Goal: Task Accomplishment & Management: Manage account settings

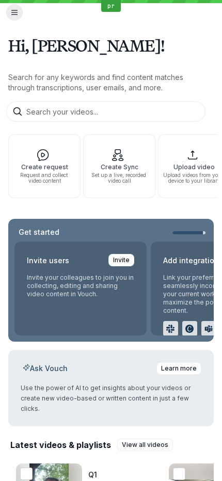
click at [128, 41] on h1 "Hi, [PERSON_NAME]!" at bounding box center [111, 45] width 206 height 29
click at [12, 14] on icon "Open menu" at bounding box center [14, 12] width 9 height 9
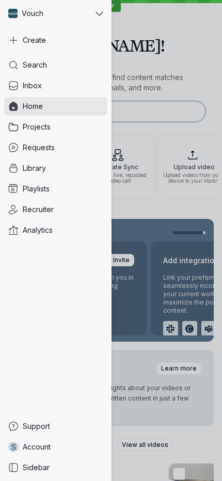
click at [38, 84] on span "Inbox" at bounding box center [32, 86] width 19 height 10
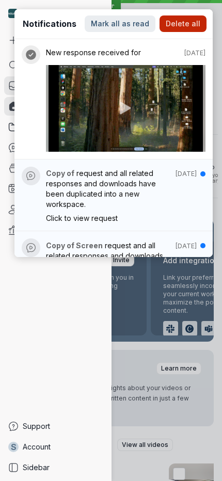
click at [79, 377] on div "Search Inbox 7 Home Projects Requests Library Playlists Recruiter Analytics" at bounding box center [55, 234] width 103 height 357
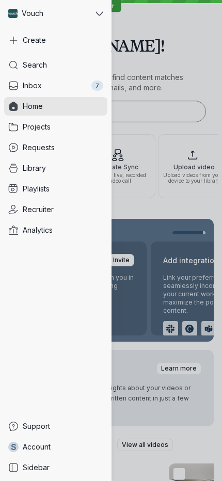
click at [40, 167] on span "Library" at bounding box center [34, 168] width 23 height 10
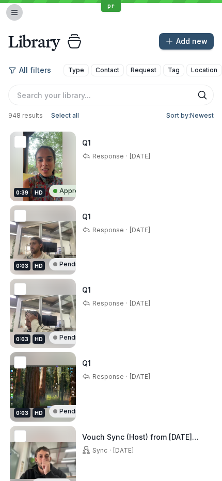
click at [9, 10] on button "Open menu" at bounding box center [14, 12] width 17 height 17
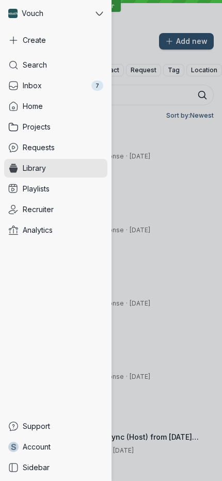
click at [44, 448] on span "Account" at bounding box center [37, 447] width 28 height 10
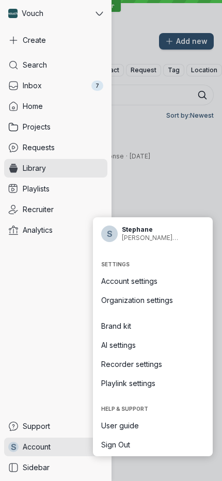
click at [137, 303] on span "Organization settings" at bounding box center [152, 300] width 103 height 10
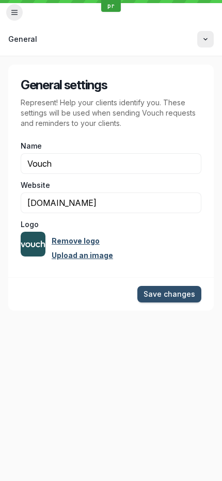
click at [131, 395] on div "General settings Represent! Help your clients identify you. These settings will…" at bounding box center [111, 268] width 222 height 425
click at [15, 15] on icon "Open menu" at bounding box center [14, 12] width 9 height 9
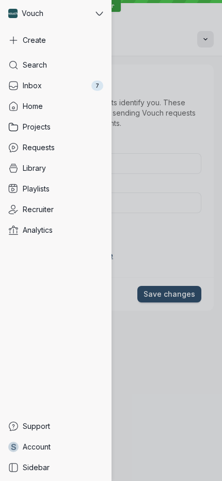
click at [184, 81] on div at bounding box center [111, 240] width 222 height 481
